Goal: Use online tool/utility

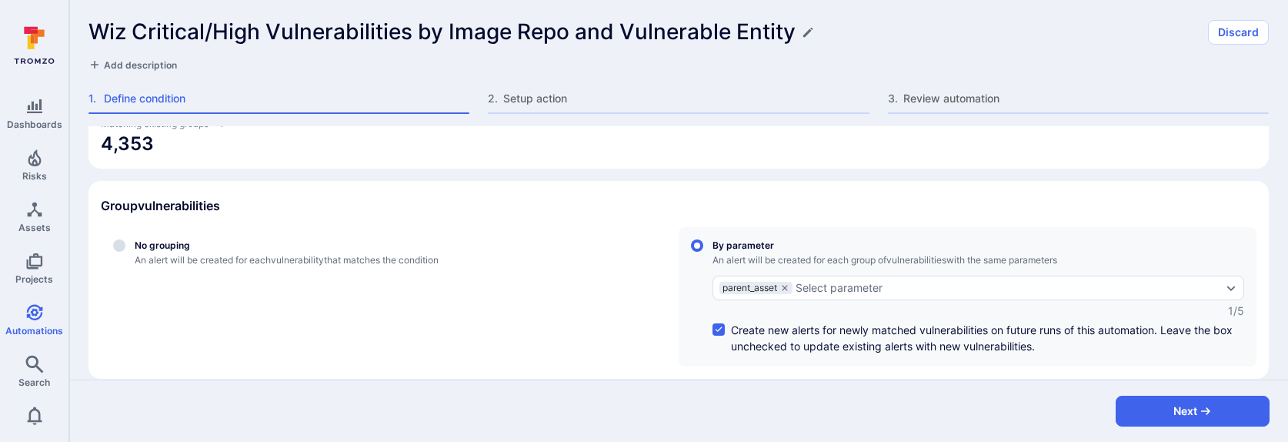
scroll to position [189, 0]
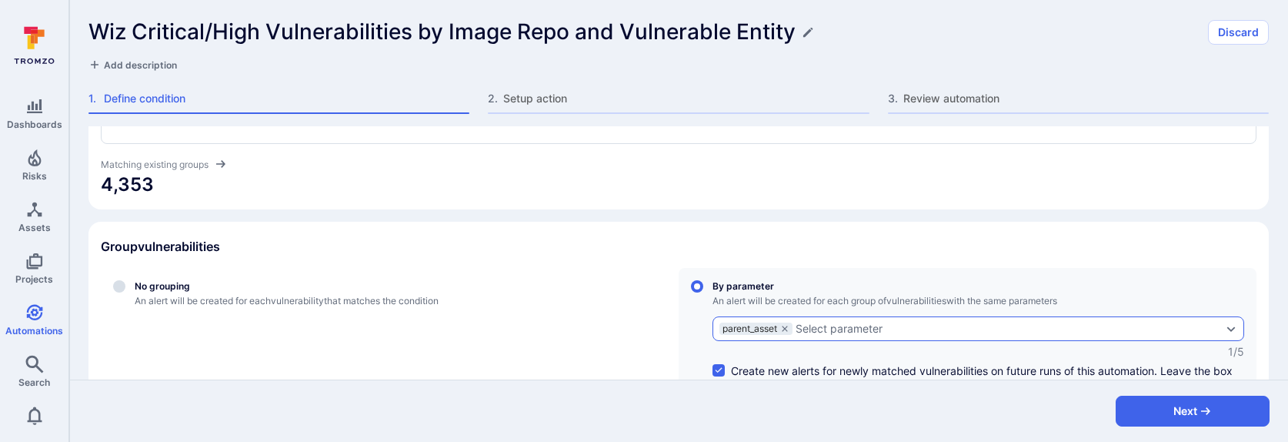
click at [825, 329] on div "Select parameter" at bounding box center [838, 328] width 87 height 12
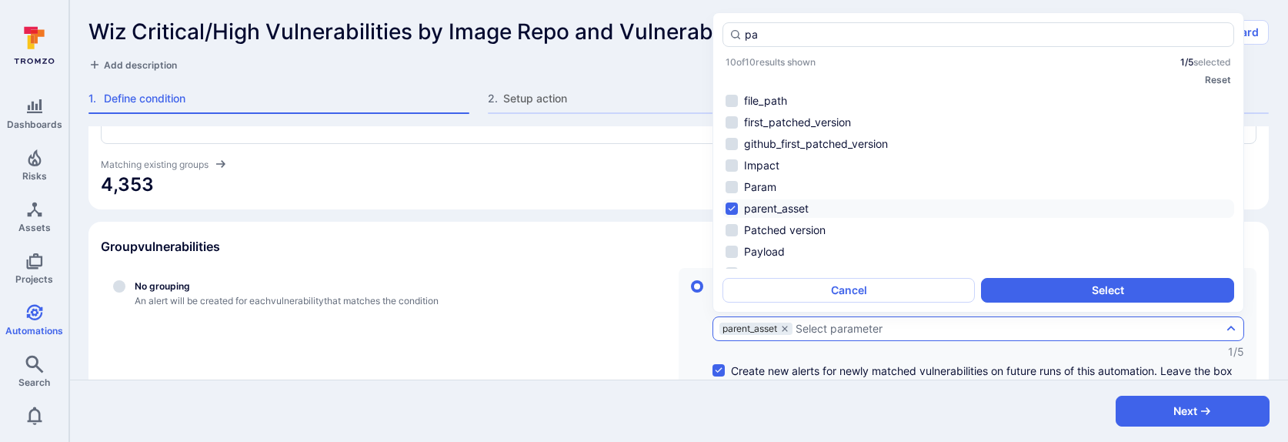
type input "p"
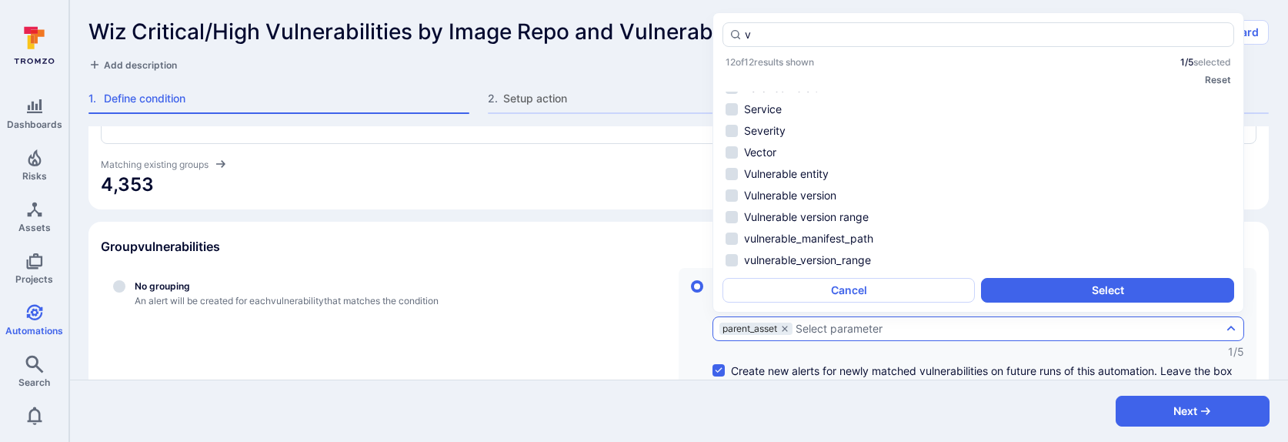
scroll to position [0, 0]
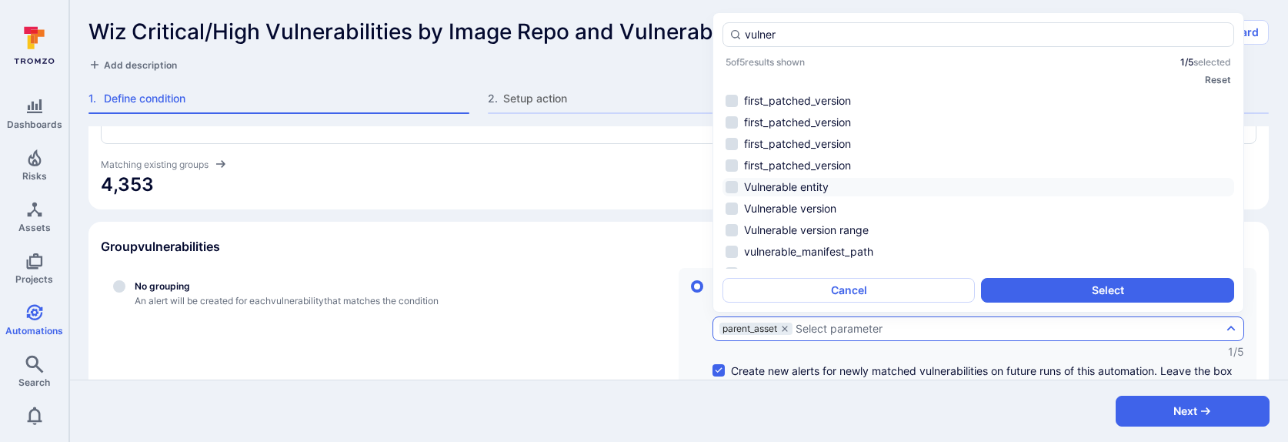
click at [799, 187] on li "Vulnerable entity" at bounding box center [978, 187] width 512 height 18
type input "vulner"
click at [1031, 295] on button "Select" at bounding box center [1107, 290] width 252 height 25
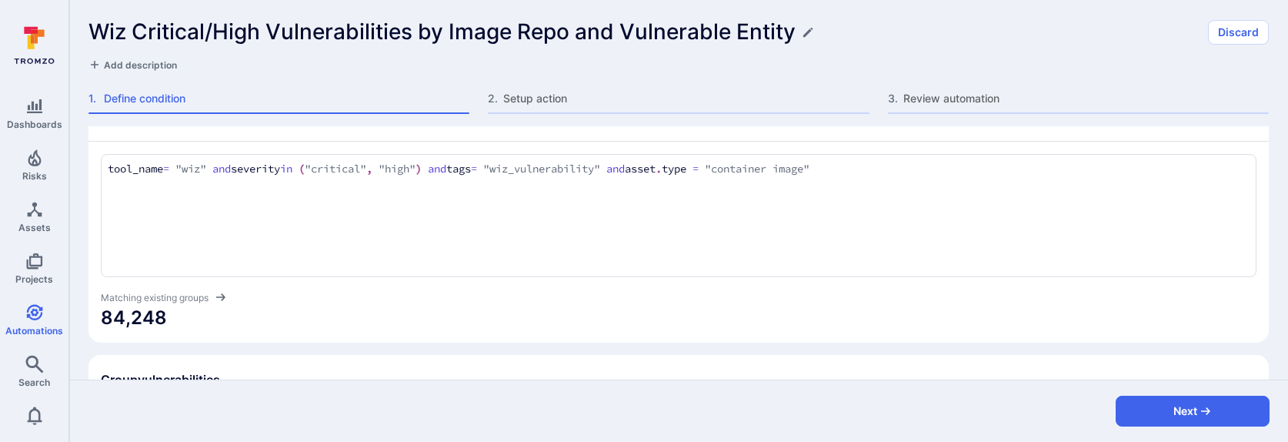
scroll to position [55, 0]
click at [423, 163] on textarea "tool_name = "wiz" and severity in ("critical", "high") and tags = "wiz_vulnerab…" at bounding box center [679, 170] width 1142 height 17
type textarea "tool_name = "wiz" and severity in ("critical") and tags = "wiz_vulnerability" a…"
click at [591, 330] on span "84,248" at bounding box center [678, 318] width 1155 height 25
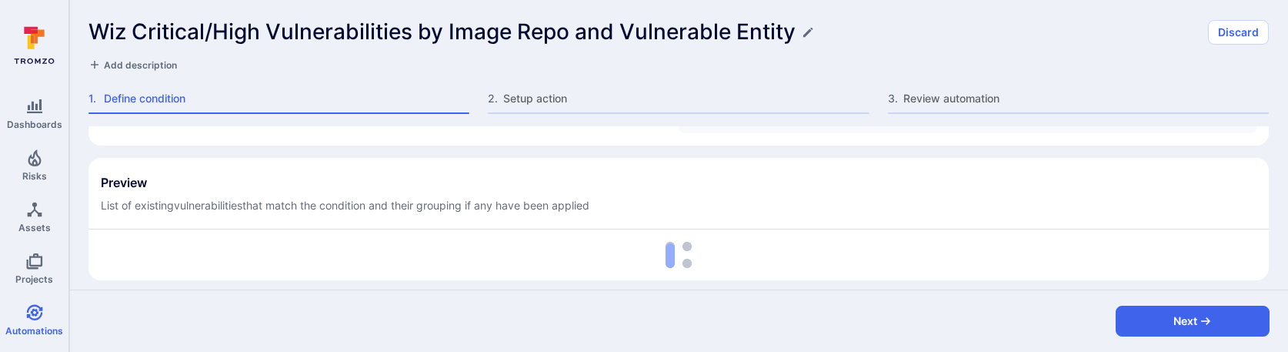
scroll to position [472, 0]
